Goal: Information Seeking & Learning: Learn about a topic

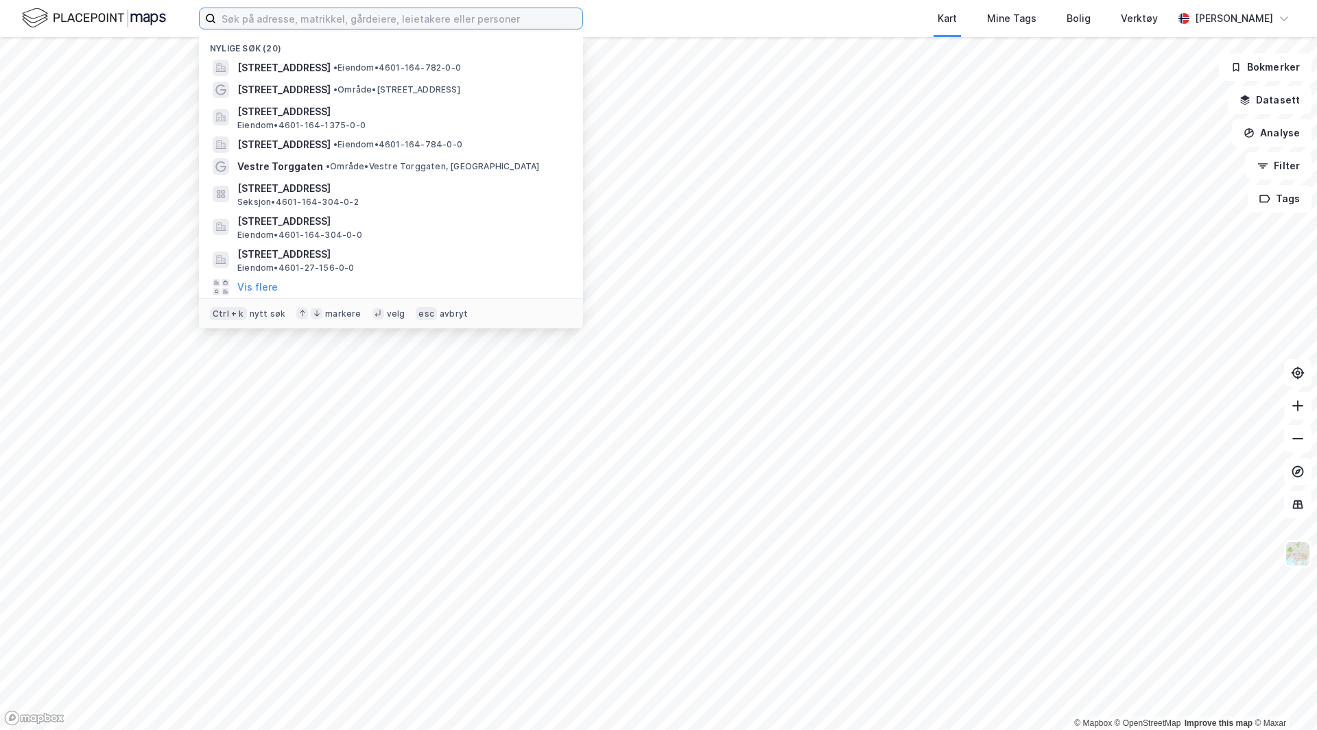
click at [314, 13] on input at bounding box center [399, 18] width 366 height 21
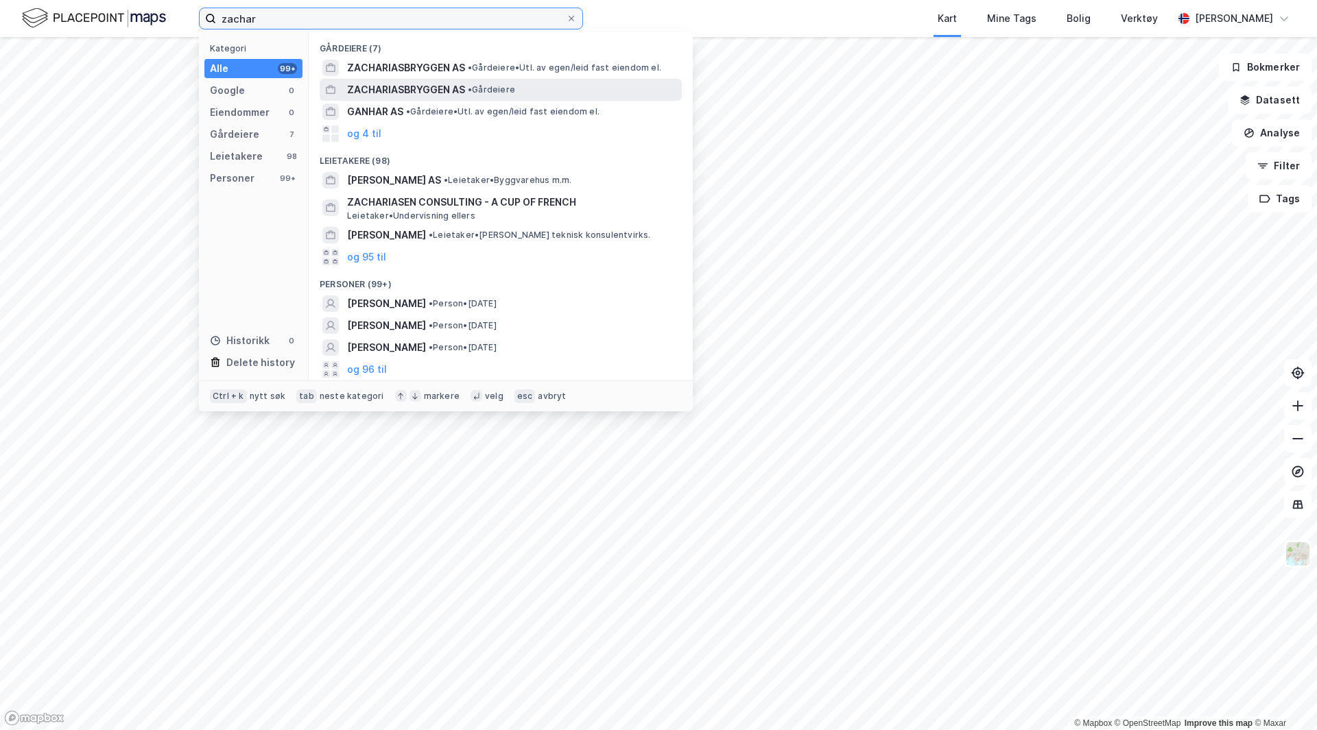
type input "zachar"
click at [416, 86] on span "ZACHARIASBRYGGEN AS" at bounding box center [406, 90] width 118 height 16
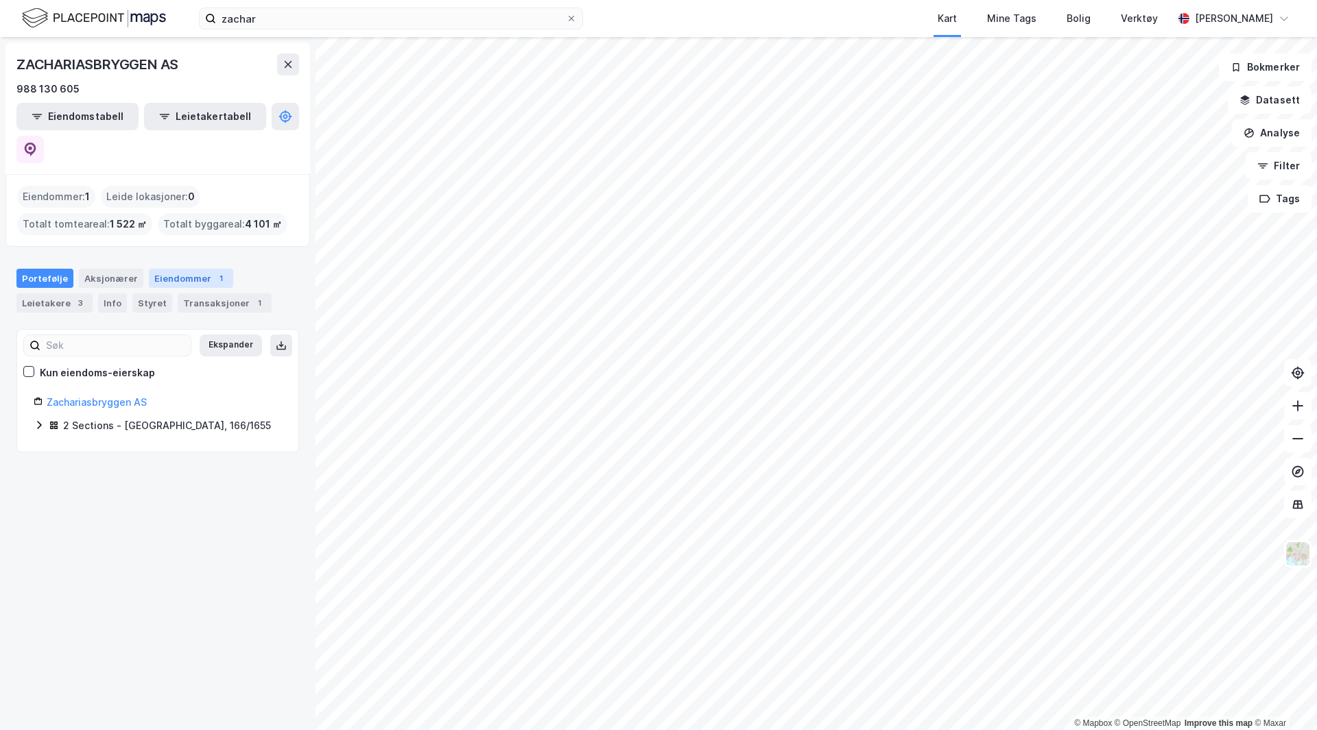
click at [186, 269] on div "Eiendommer 1" at bounding box center [191, 278] width 84 height 19
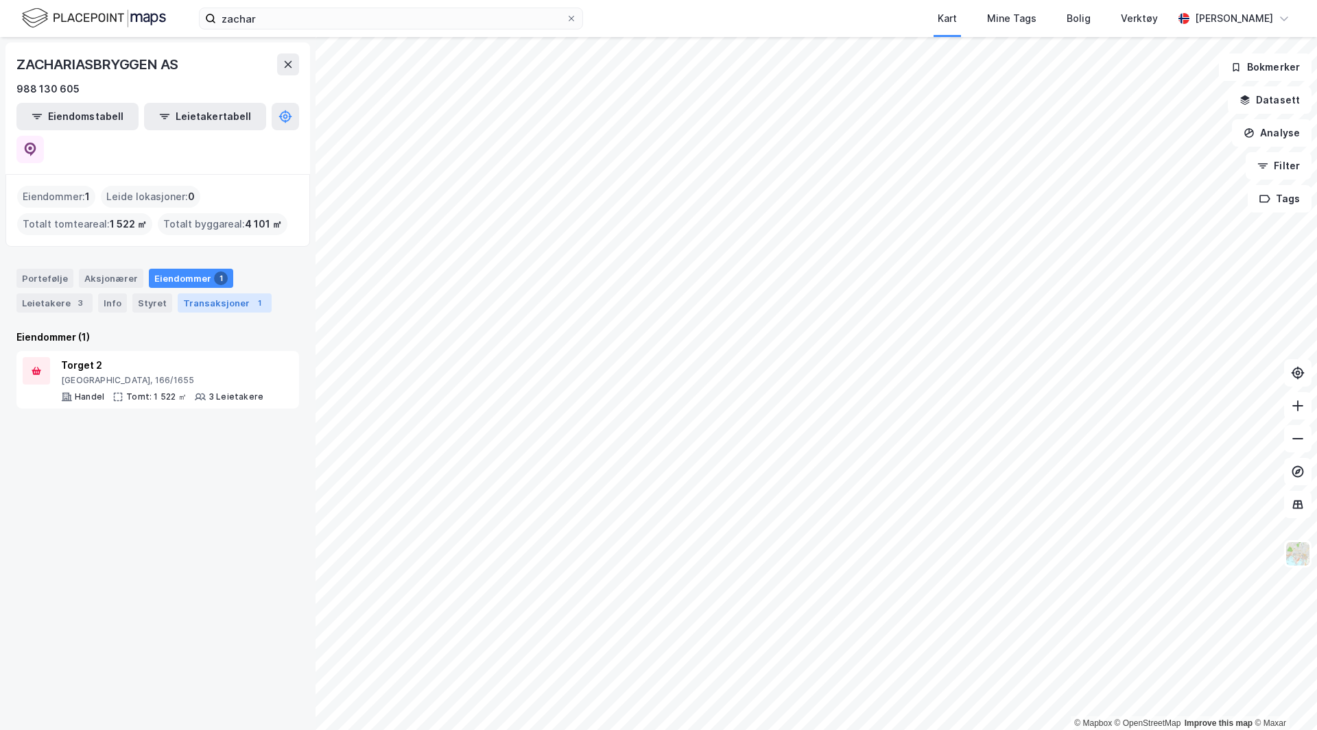
click at [191, 294] on div "Transaksjoner 1" at bounding box center [225, 303] width 94 height 19
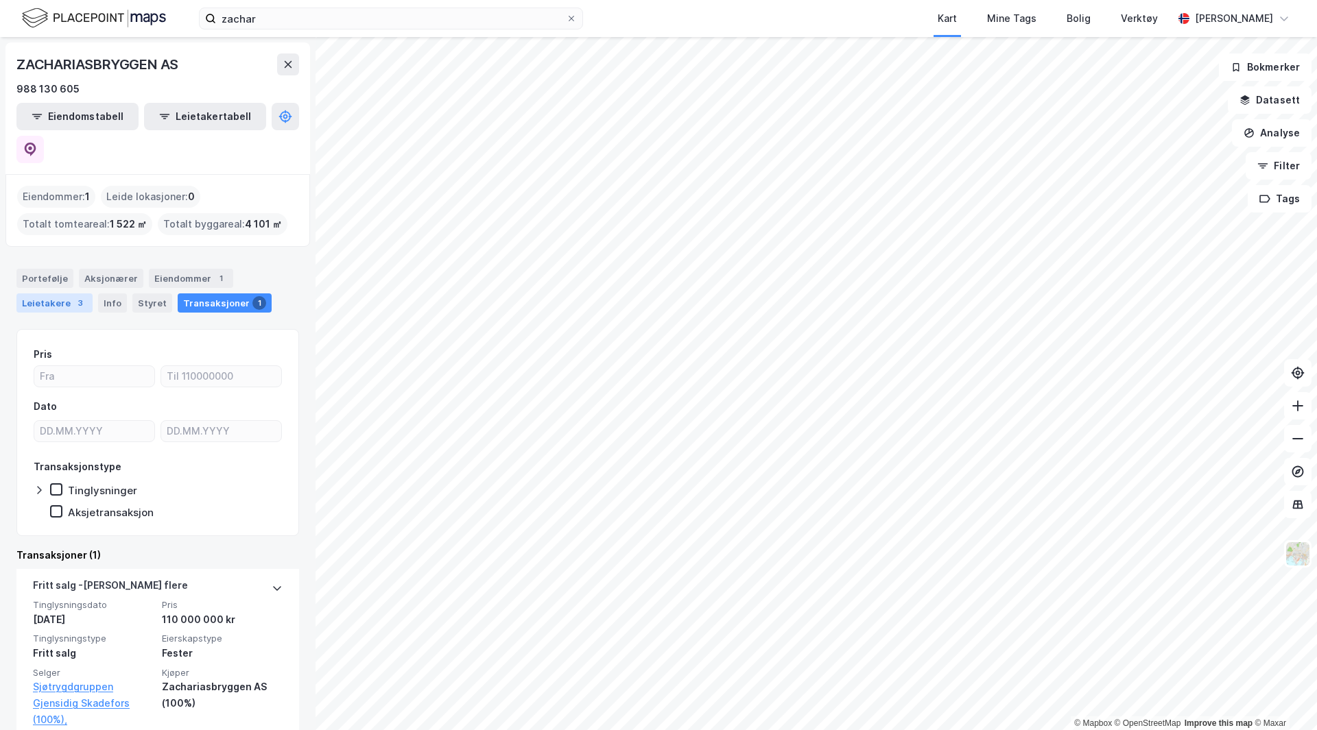
click at [60, 294] on div "Leietakere 3" at bounding box center [54, 303] width 76 height 19
